Goal: Task Accomplishment & Management: Manage account settings

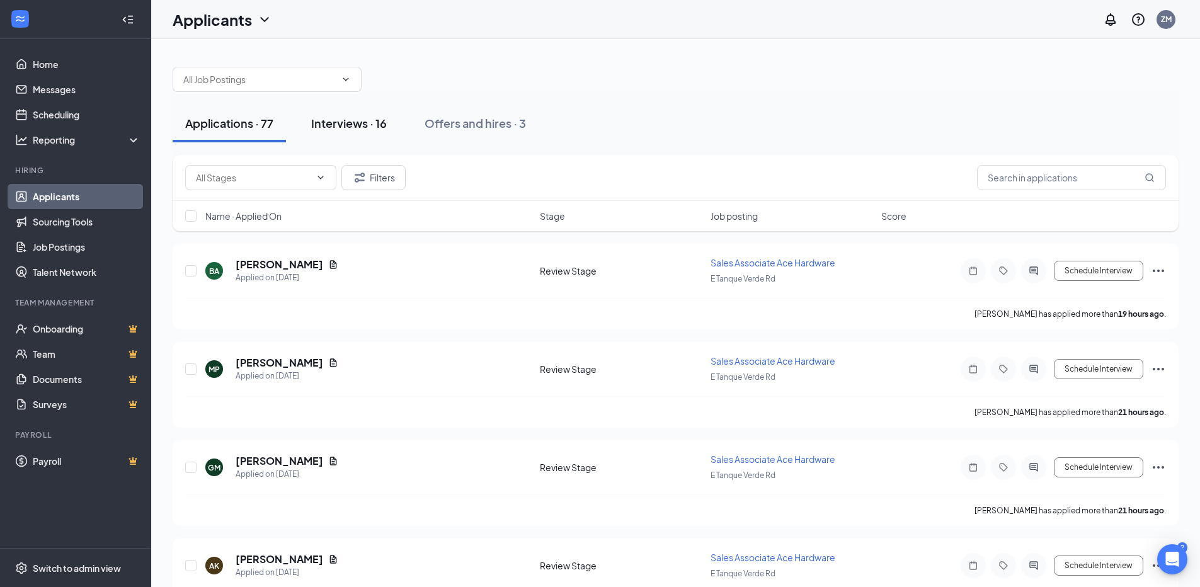
click at [384, 131] on button "Interviews · 16" at bounding box center [349, 124] width 101 height 38
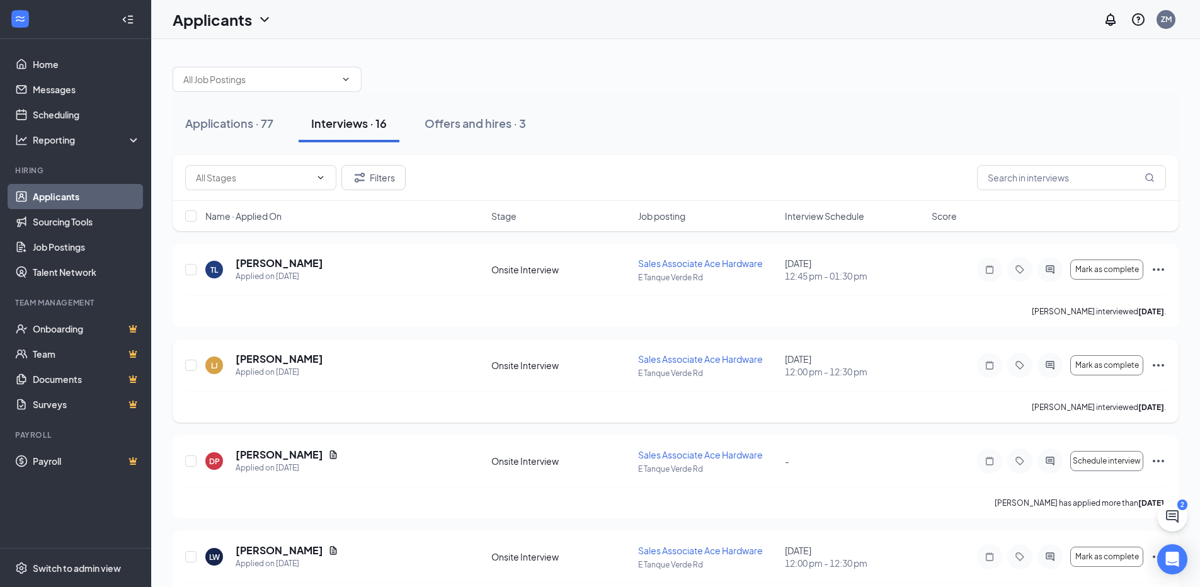
scroll to position [126, 0]
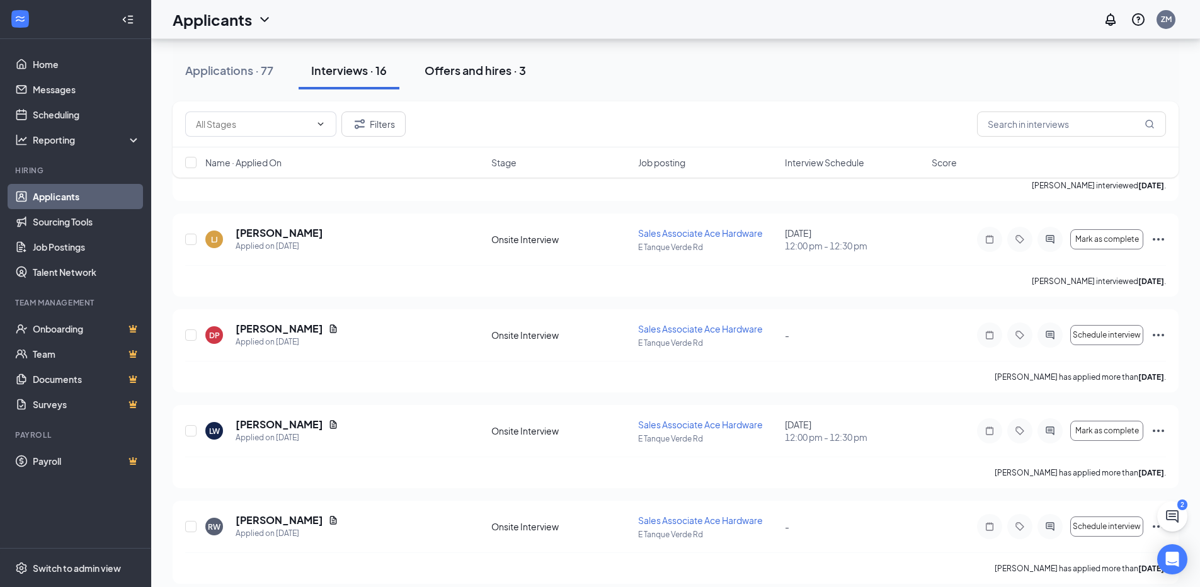
click at [460, 54] on button "Offers and hires · 3" at bounding box center [475, 71] width 127 height 38
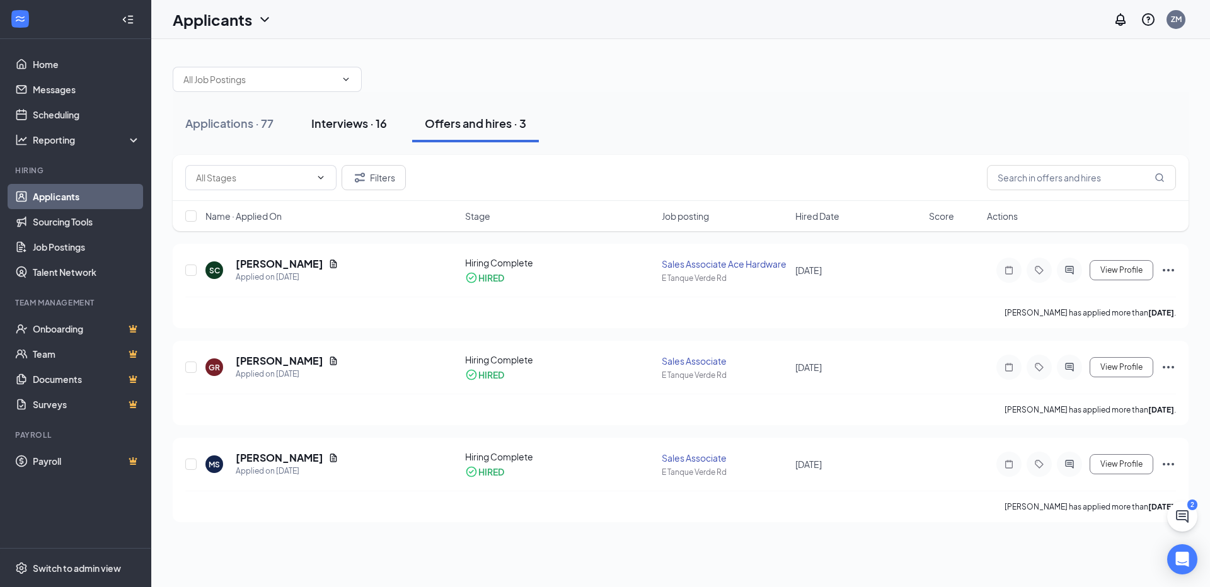
click at [343, 122] on div "Interviews · 16" at bounding box center [349, 123] width 76 height 16
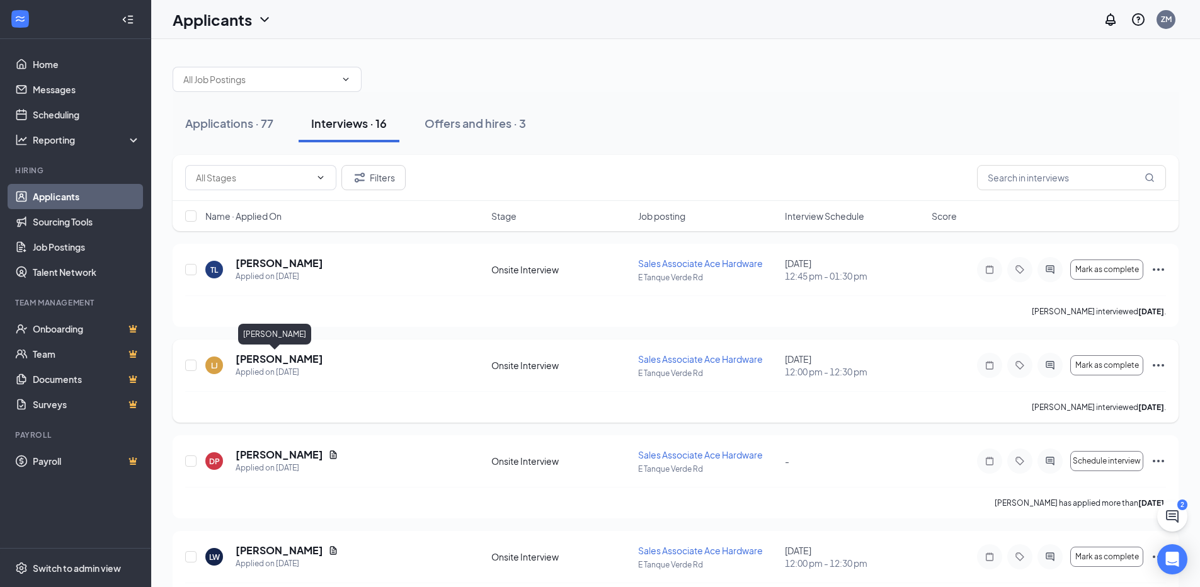
click at [271, 359] on h5 "[PERSON_NAME]" at bounding box center [280, 359] width 88 height 14
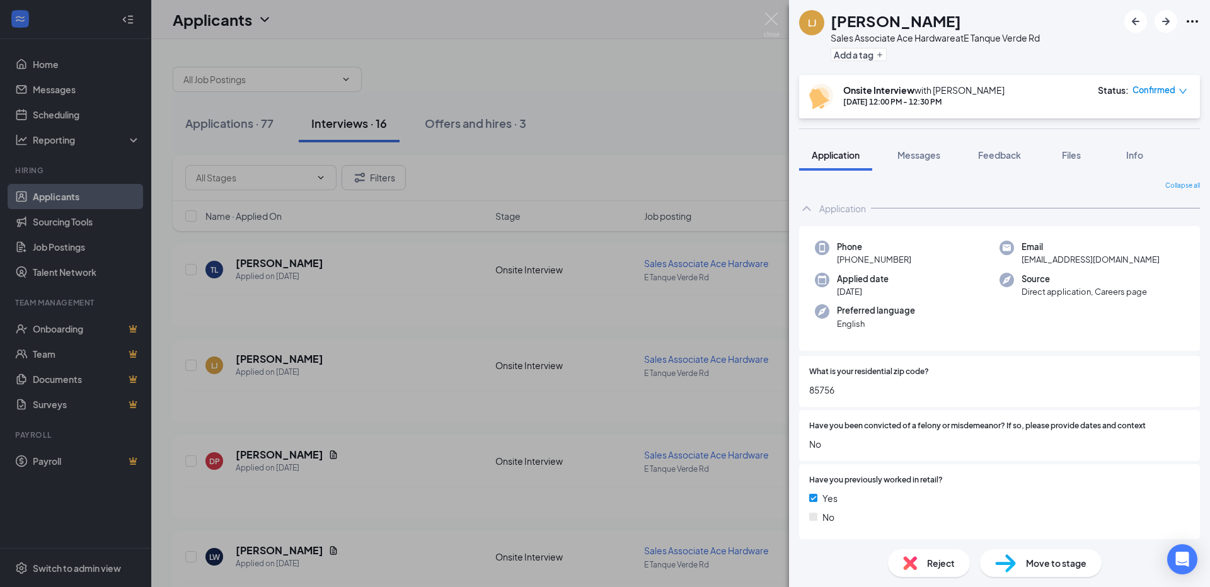
drag, startPoint x: 616, startPoint y: 91, endPoint x: 854, endPoint y: 16, distance: 249.5
click at [617, 90] on div "[PERSON_NAME] Associate Ace Hardware at E Tanque Verde Rd Add a tag Onsite Inte…" at bounding box center [605, 293] width 1210 height 587
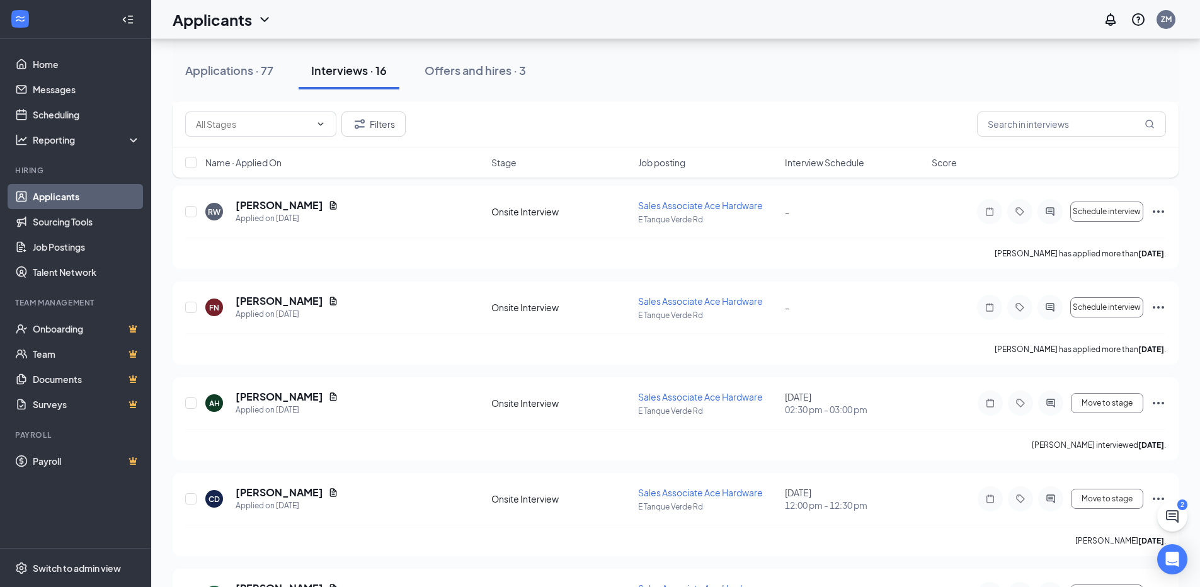
scroll to position [315, 0]
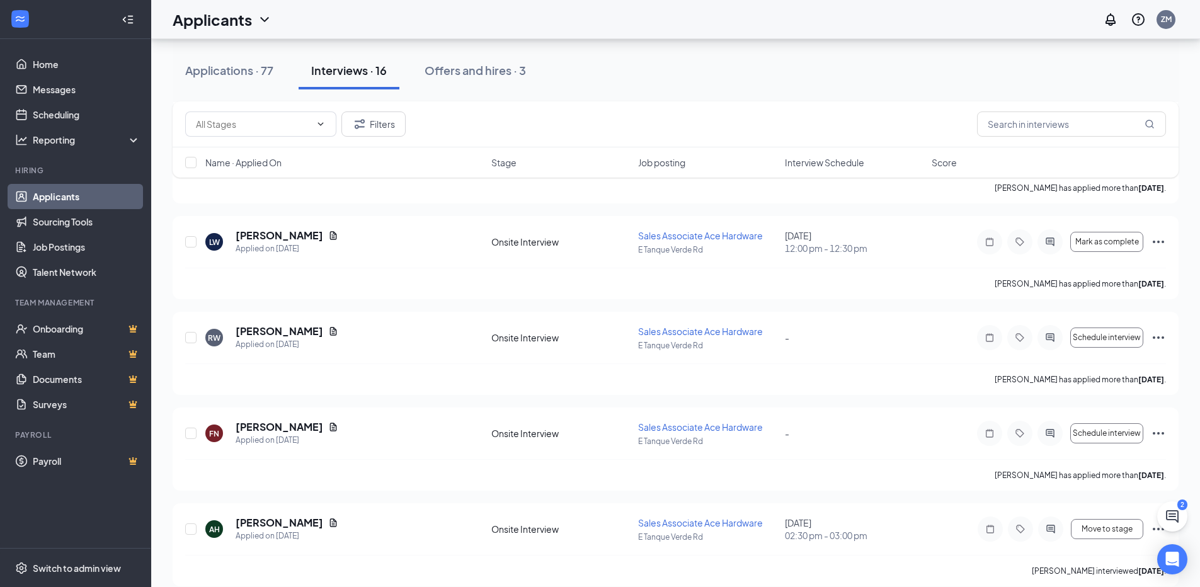
click at [824, 161] on span "Interview Schedule" at bounding box center [824, 162] width 79 height 13
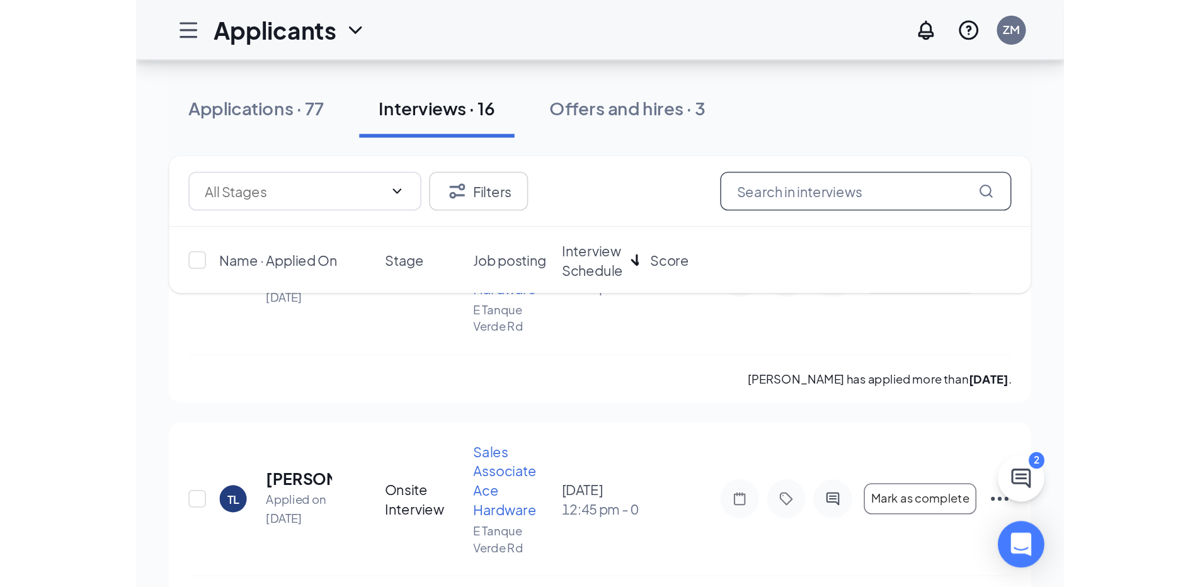
scroll to position [0, 0]
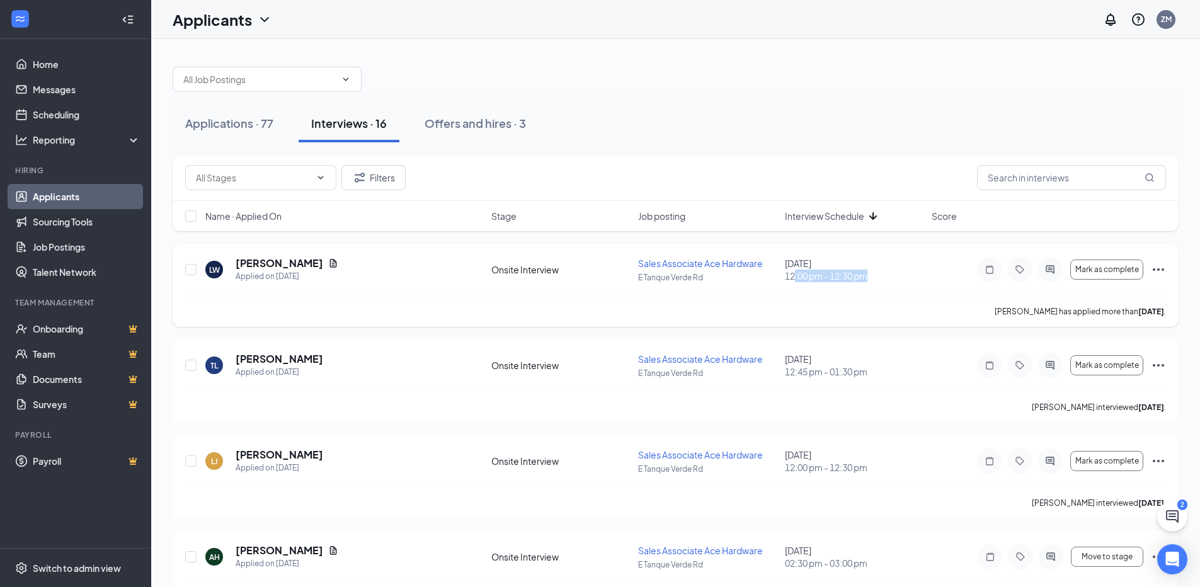
drag, startPoint x: 887, startPoint y: 283, endPoint x: 793, endPoint y: 285, distance: 94.6
click at [793, 286] on div "LW [PERSON_NAME] Applied on [DATE] Onsite Interview Sales Associate Ace Hardwar…" at bounding box center [675, 275] width 981 height 39
click at [793, 285] on div "LW [PERSON_NAME] Applied on [DATE] Onsite Interview Sales Associate Ace Hardwar…" at bounding box center [675, 275] width 981 height 39
